Goal: Use online tool/utility: Utilize a website feature to perform a specific function

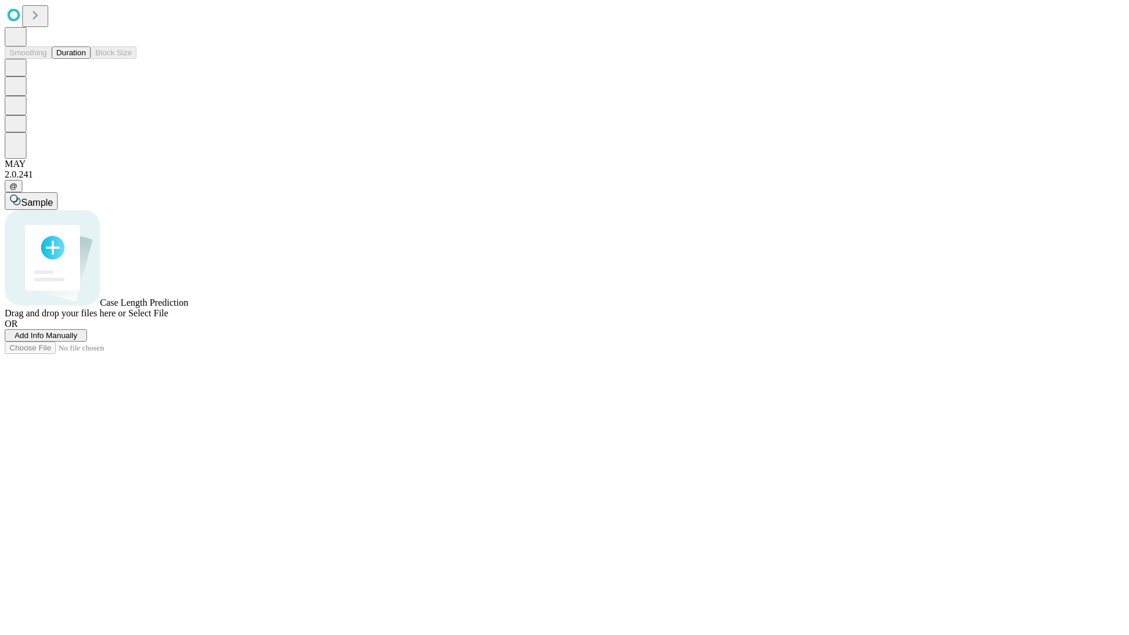
click at [86, 59] on button "Duration" at bounding box center [71, 52] width 39 height 12
click at [168, 318] on span "Select File" at bounding box center [148, 313] width 40 height 10
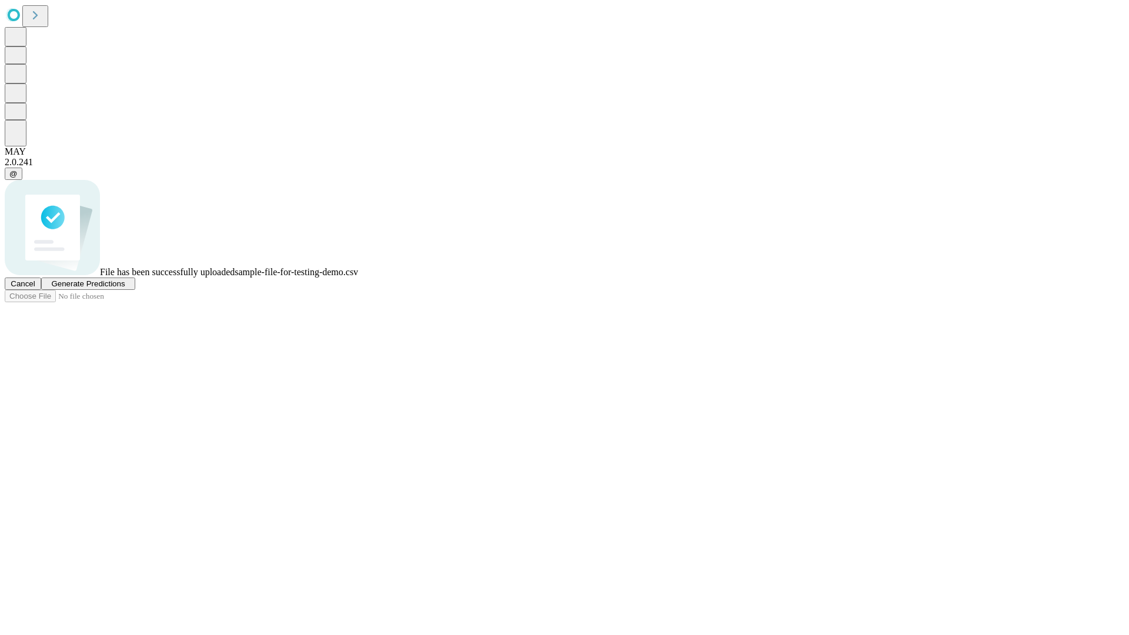
click at [125, 288] on span "Generate Predictions" at bounding box center [88, 283] width 74 height 9
